Goal: Navigation & Orientation: Find specific page/section

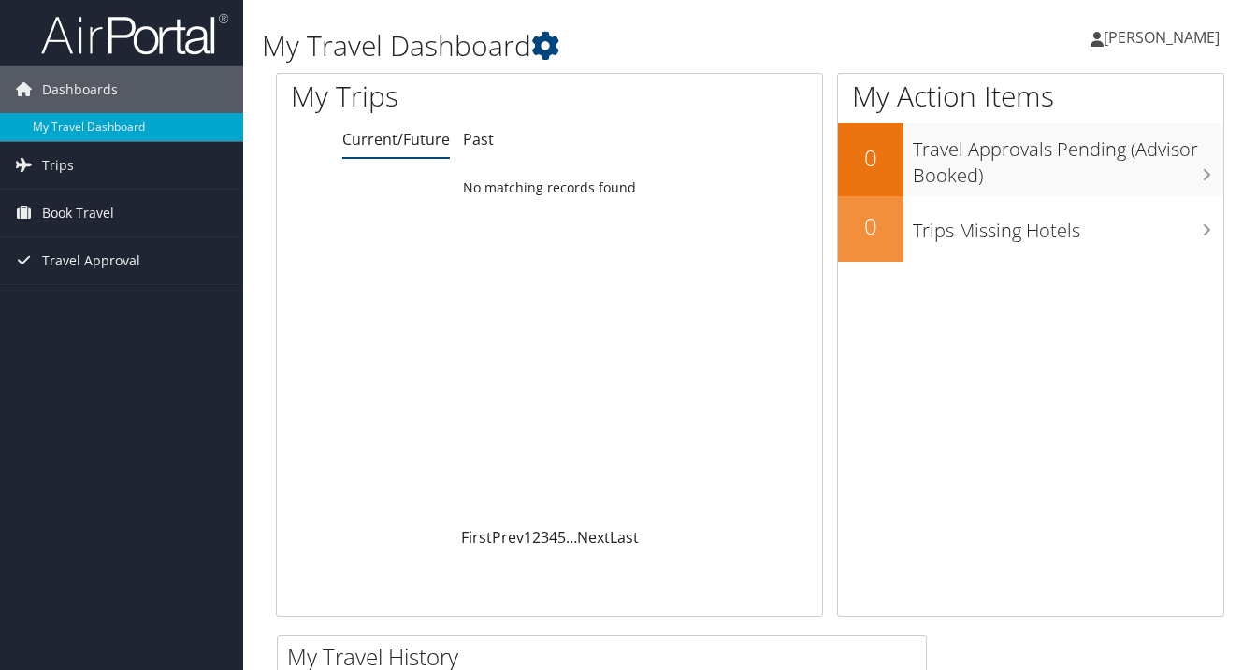
click at [1150, 36] on span "[PERSON_NAME]" at bounding box center [1161, 37] width 116 height 21
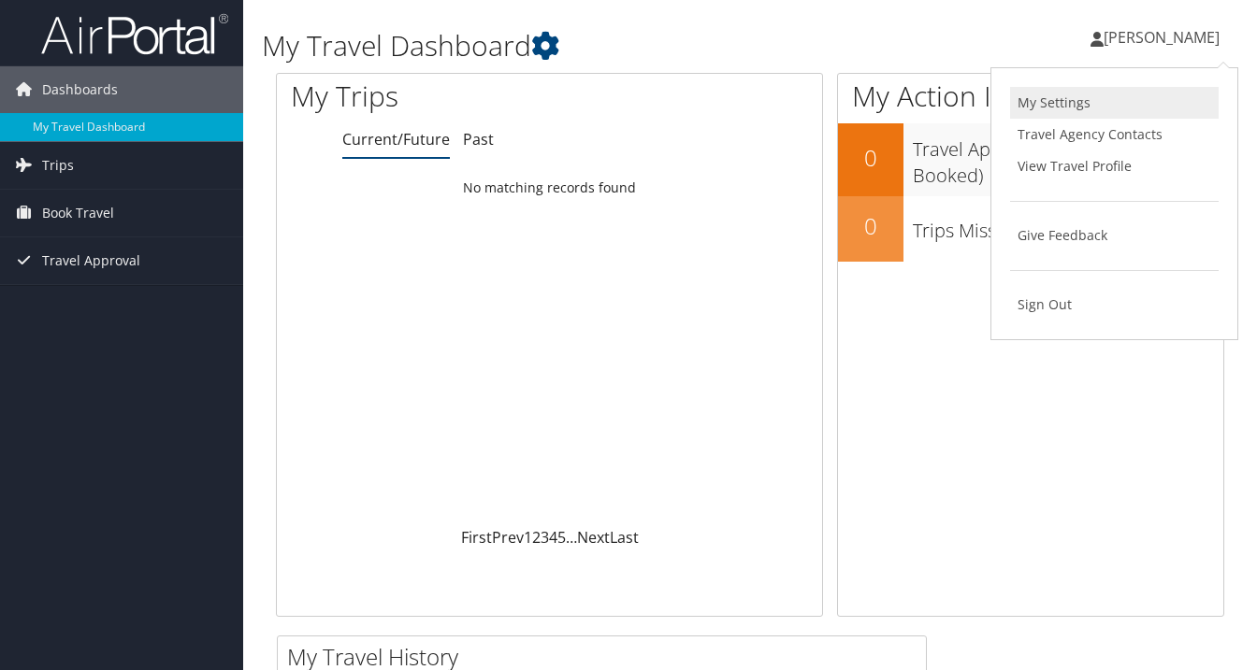
click at [1091, 107] on link "My Settings" at bounding box center [1114, 103] width 208 height 32
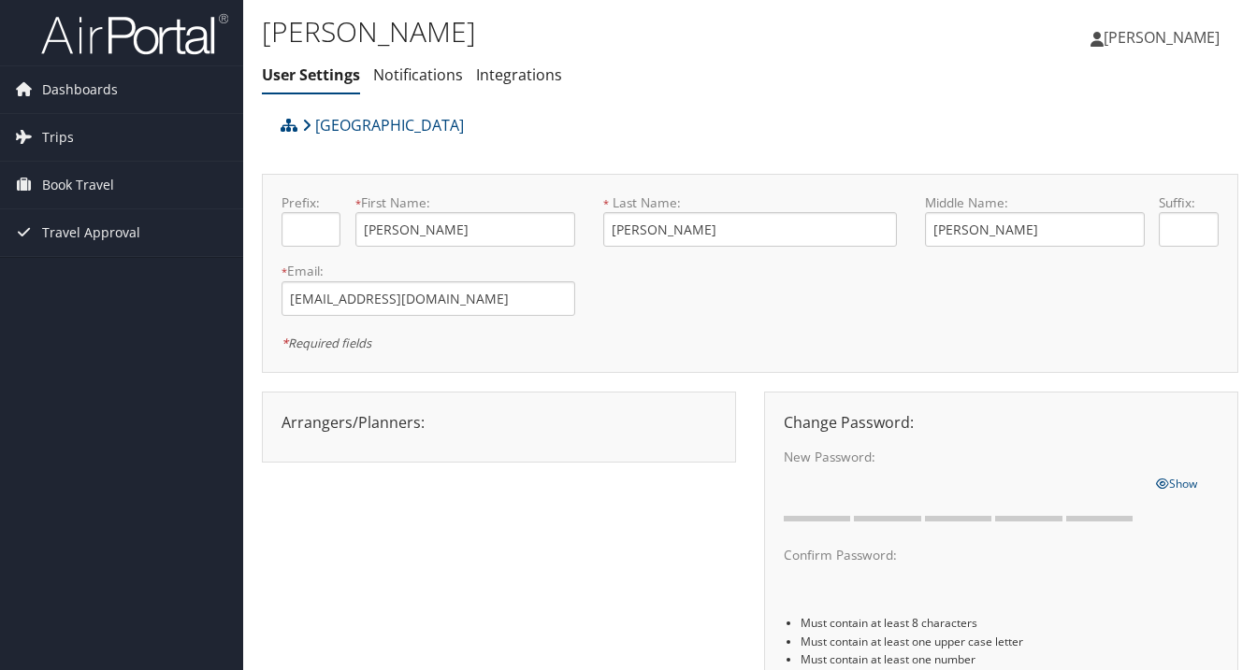
click at [1161, 50] on link "[PERSON_NAME]" at bounding box center [1164, 37] width 148 height 56
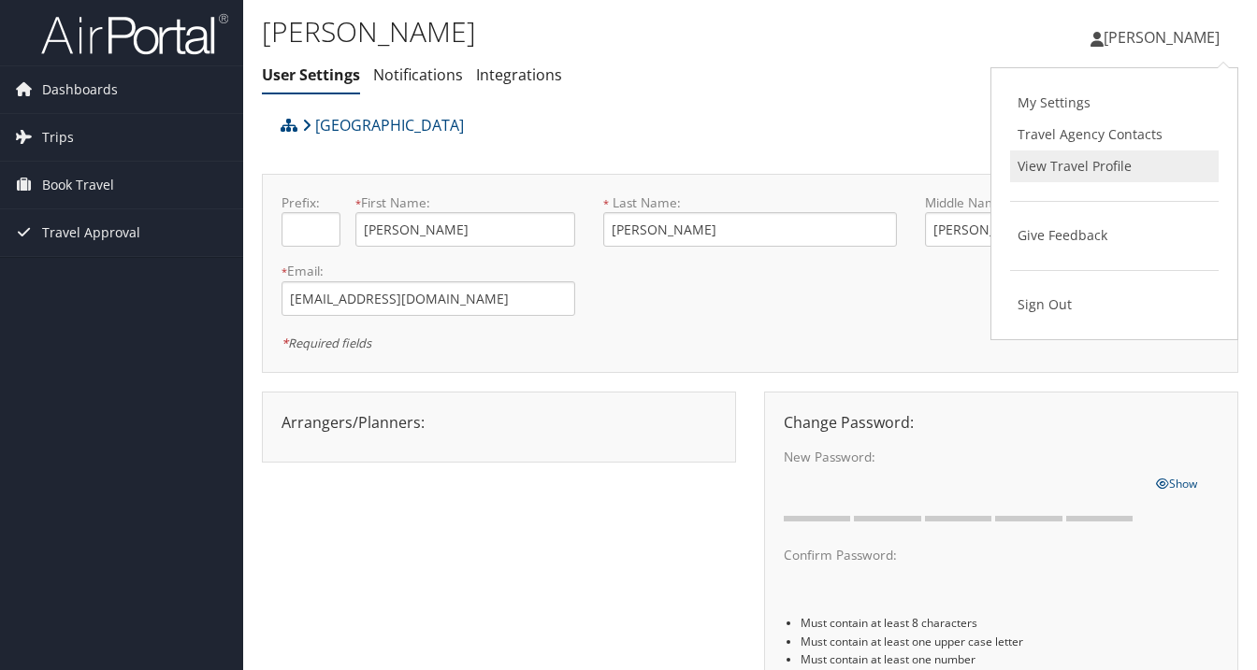
click at [1089, 159] on link "View Travel Profile" at bounding box center [1114, 167] width 208 height 32
